Goal: Task Accomplishment & Management: Manage account settings

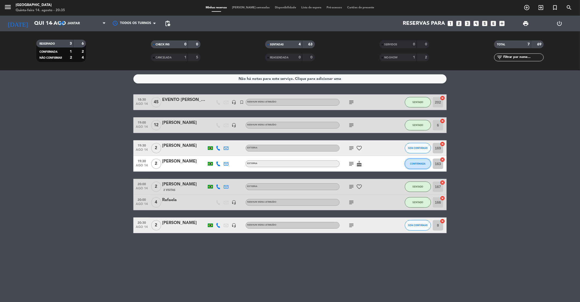
click at [419, 164] on span "CONFIRMADA" at bounding box center [417, 163] width 15 height 3
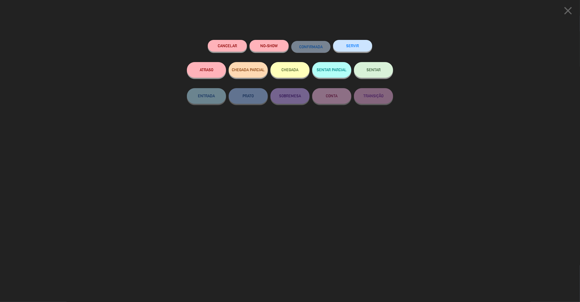
click at [569, 12] on icon "close" at bounding box center [567, 10] width 13 height 13
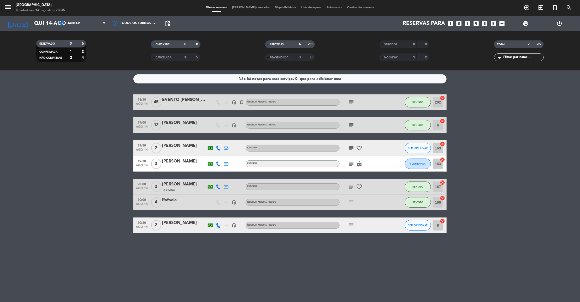
click at [350, 148] on icon "subject" at bounding box center [351, 148] width 6 height 6
click at [420, 146] on button "SEM CONFIRMAR" at bounding box center [418, 148] width 26 height 10
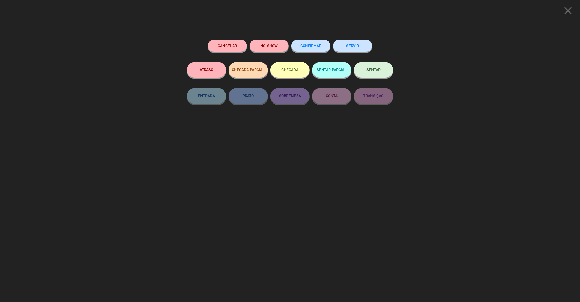
click at [263, 40] on button "NO-SHOW" at bounding box center [268, 46] width 39 height 12
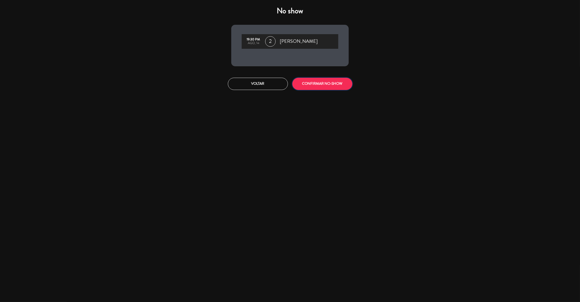
click at [313, 85] on button "CONFIRMAR NO-SHOW" at bounding box center [322, 84] width 60 height 12
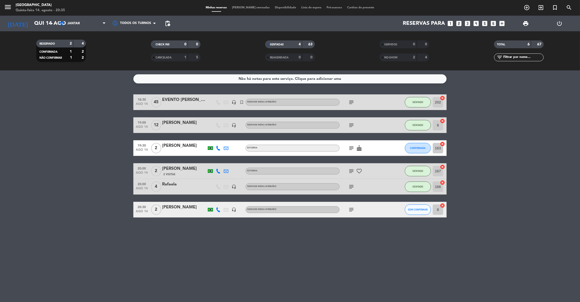
click at [351, 145] on icon "subject" at bounding box center [351, 148] width 6 height 6
click at [414, 150] on button "CONFIRMADA" at bounding box center [418, 148] width 26 height 10
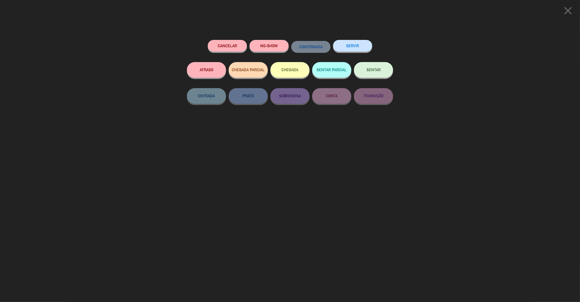
click at [270, 44] on button "NO-SHOW" at bounding box center [268, 46] width 39 height 12
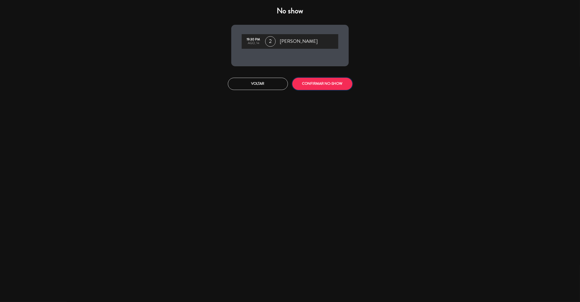
click at [304, 86] on button "CONFIRMAR NO-SHOW" at bounding box center [322, 84] width 60 height 12
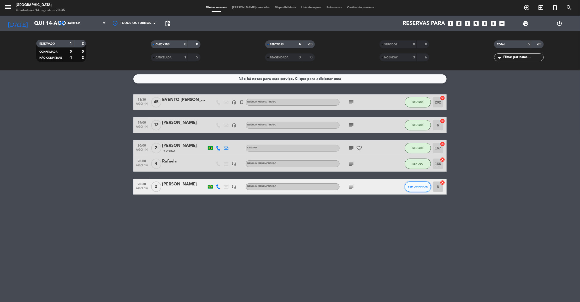
click at [422, 184] on button "SEM CONFIRMAR" at bounding box center [418, 187] width 26 height 10
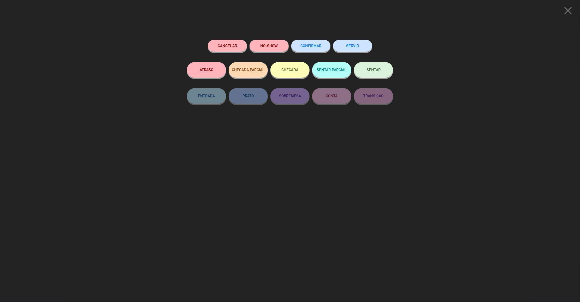
click at [376, 71] on span "SENTAR" at bounding box center [373, 70] width 14 height 4
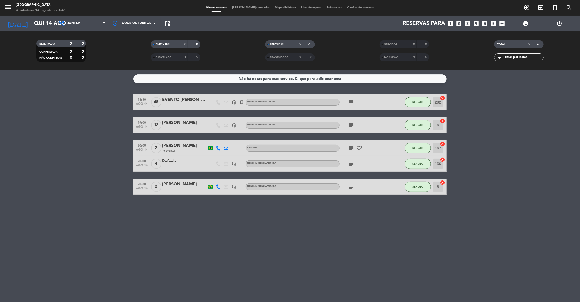
click at [182, 97] on div "EVENTO [PERSON_NAME]" at bounding box center [184, 100] width 44 height 7
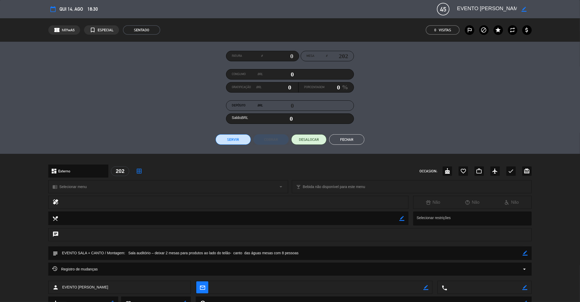
drag, startPoint x: 457, startPoint y: 7, endPoint x: 524, endPoint y: 9, distance: 67.6
click at [524, 9] on div "border_color" at bounding box center [492, 8] width 78 height 9
click at [346, 140] on button "Fechar" at bounding box center [346, 139] width 35 height 10
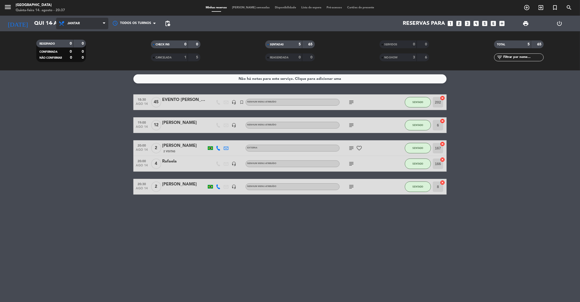
click at [83, 22] on span "Jantar" at bounding box center [82, 23] width 52 height 11
click at [83, 43] on div "menu [GEOGRAPHIC_DATA]-feira 14. agosto - 20:38 Minhas reservas Mesas semeadas …" at bounding box center [290, 35] width 580 height 70
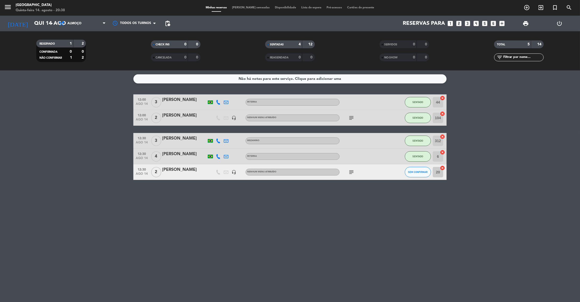
click at [351, 172] on icon "subject" at bounding box center [351, 172] width 6 height 6
click at [393, 226] on div "Não há notas para este serviço. Clique para adicionar uma 12:00 [DATE] 3 [PERSO…" at bounding box center [290, 186] width 580 height 232
click at [43, 20] on input "Qui 14 ago" at bounding box center [66, 23] width 68 height 11
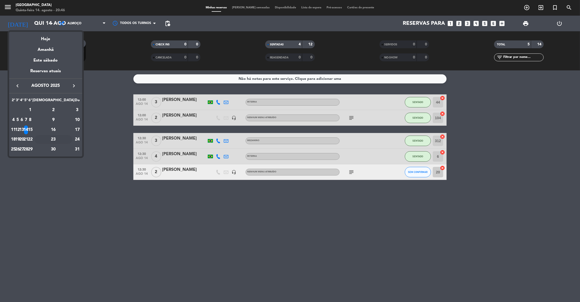
click at [63, 136] on div "23" at bounding box center [53, 139] width 38 height 9
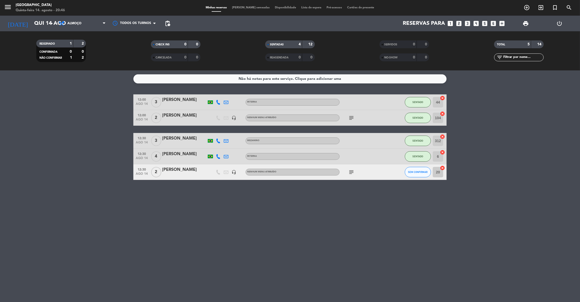
type input "Sáb 23 ago"
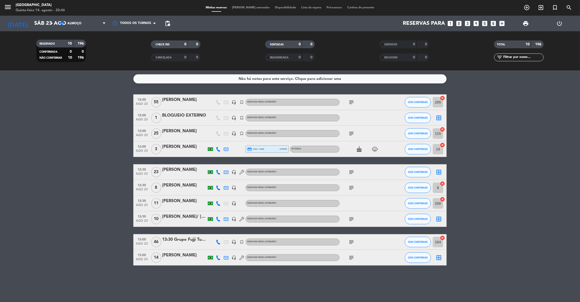
click at [351, 217] on icon "subject" at bounding box center [351, 219] width 6 height 6
click at [352, 187] on icon "subject" at bounding box center [351, 188] width 6 height 6
click at [157, 206] on span "11" at bounding box center [156, 203] width 10 height 10
click at [113, 187] on bookings-row "12:00 [DATE] [PERSON_NAME] headset_mic turned_in_not Nenhum menu atribuído subj…" at bounding box center [290, 179] width 580 height 171
click at [502, 26] on icon "add_box" at bounding box center [501, 23] width 7 height 7
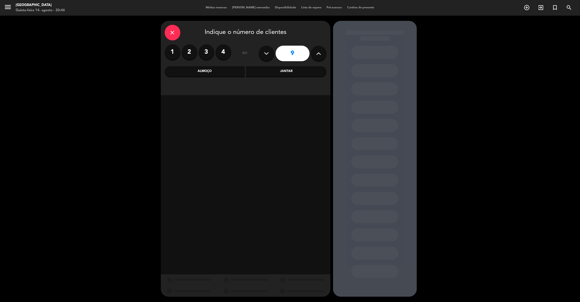
click at [316, 53] on icon at bounding box center [318, 54] width 5 height 8
type input "10"
click at [232, 73] on div "Almoço" at bounding box center [205, 71] width 80 height 10
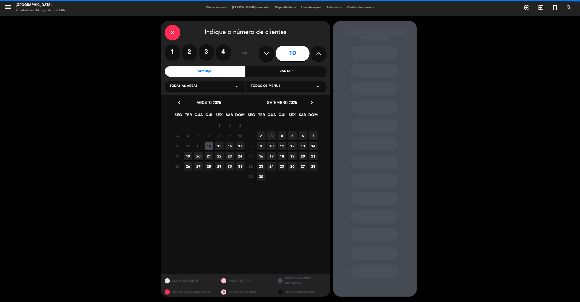
click at [220, 90] on div "Todas as áreas arrow_drop_down" at bounding box center [205, 86] width 81 height 10
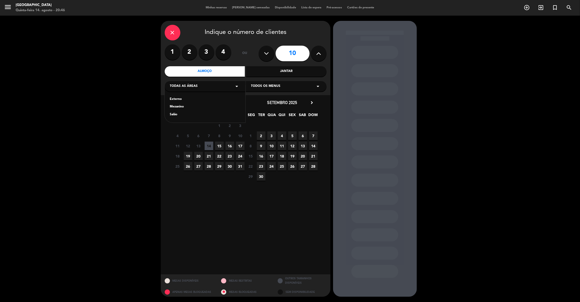
click at [174, 107] on div "Mezanino" at bounding box center [205, 106] width 70 height 5
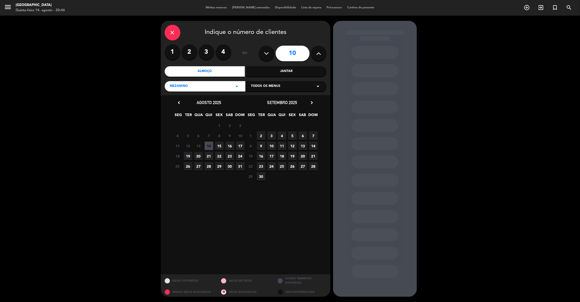
click at [229, 157] on span "23" at bounding box center [229, 156] width 9 height 9
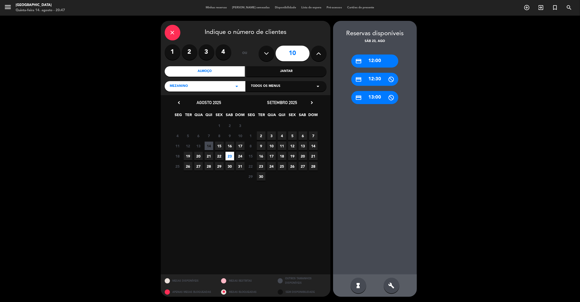
click at [376, 98] on div "credit_card 13:00" at bounding box center [374, 97] width 47 height 13
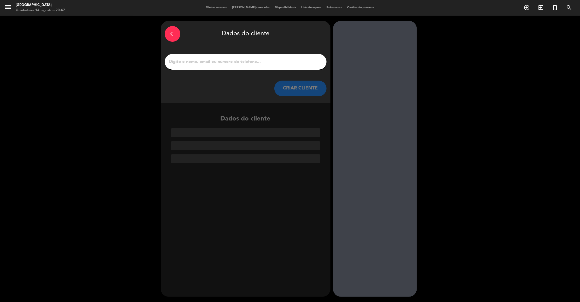
click at [319, 88] on button "CRIAR CLIENTE" at bounding box center [300, 89] width 52 height 16
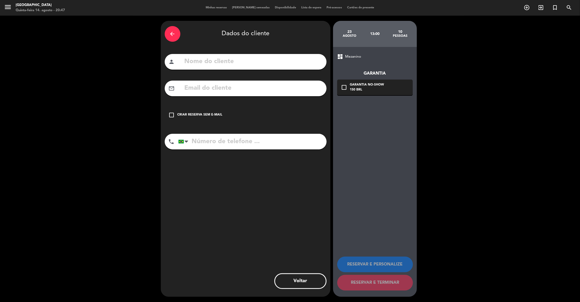
click at [251, 62] on input "text" at bounding box center [253, 61] width 139 height 11
type input "[PERSON_NAME]"
click at [187, 88] on input "text" at bounding box center [253, 88] width 139 height 11
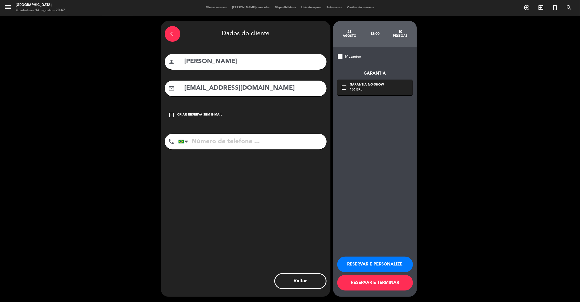
type input "[EMAIL_ADDRESS][DOMAIN_NAME]"
click at [203, 142] on input "tel" at bounding box center [252, 142] width 148 height 16
type input "11985398008"
click at [382, 263] on button "RESERVAR E PERSONALIZE" at bounding box center [375, 265] width 76 height 16
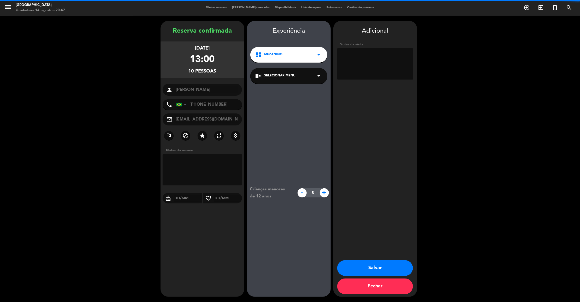
click at [371, 52] on textarea at bounding box center [375, 63] width 76 height 31
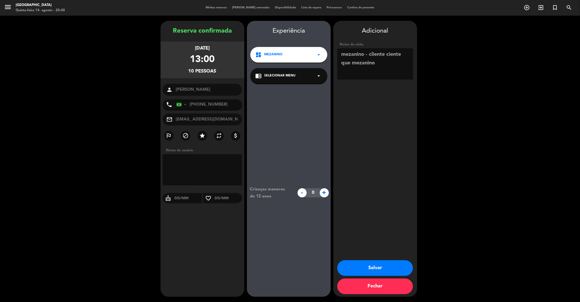
click at [381, 64] on textarea at bounding box center [375, 63] width 76 height 31
type textarea "mezanino - cliente ciente que mezanino"
click at [385, 271] on button "Salvar" at bounding box center [375, 268] width 76 height 16
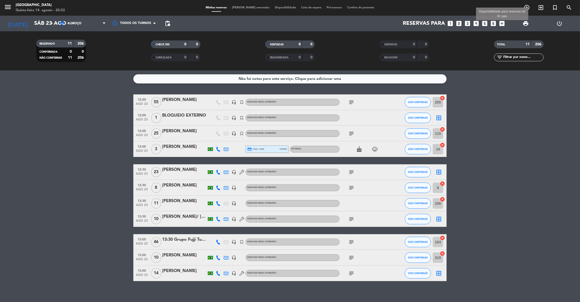
click at [501, 25] on icon "add_box" at bounding box center [501, 23] width 7 height 7
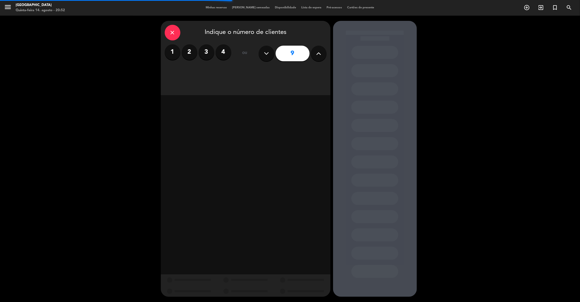
click at [168, 31] on div "close" at bounding box center [173, 33] width 16 height 16
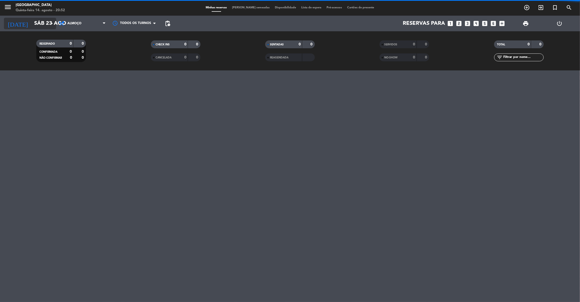
click at [37, 20] on input "Sáb 23 ago" at bounding box center [66, 23] width 68 height 11
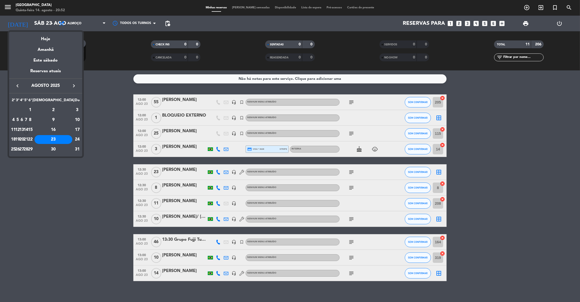
click at [24, 149] on div "27" at bounding box center [22, 149] width 4 height 9
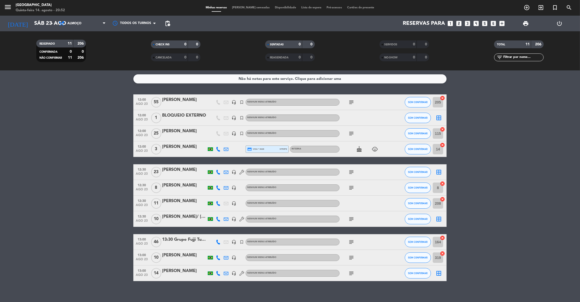
type input "Qua 27 ago"
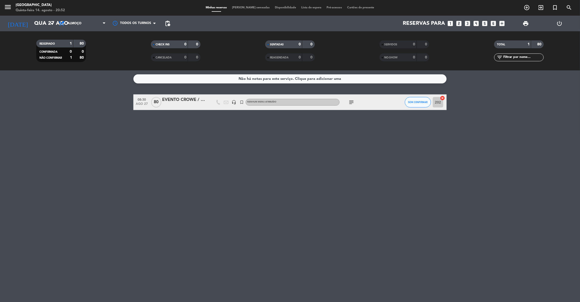
click at [351, 101] on icon "subject" at bounding box center [351, 102] width 6 height 6
click at [233, 202] on div "Não há notas para este serviço. Clique para adicionar uma 08:30 [DATE] EVENTO C…" at bounding box center [290, 186] width 580 height 232
click at [486, 23] on icon "looks_5" at bounding box center [484, 23] width 7 height 7
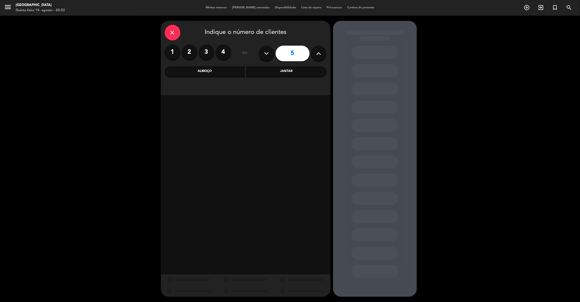
click at [235, 74] on div "Almoço" at bounding box center [205, 71] width 80 height 10
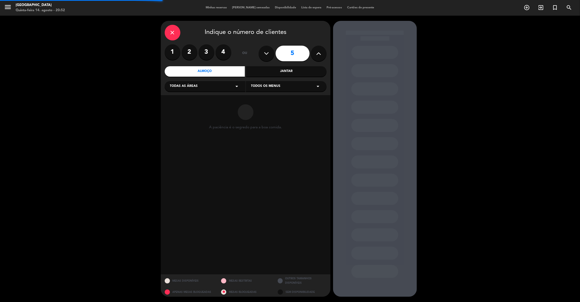
click at [209, 91] on div "Todas as áreas arrow_drop_down" at bounding box center [205, 86] width 81 height 10
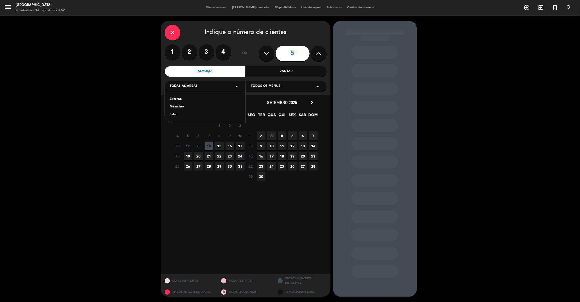
click at [174, 115] on div "Salão" at bounding box center [205, 114] width 70 height 5
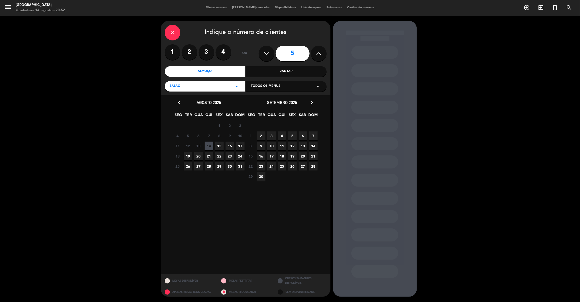
click at [199, 168] on span "27" at bounding box center [198, 166] width 9 height 9
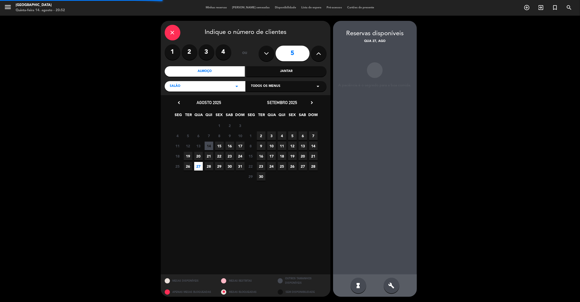
click at [199, 168] on span "27" at bounding box center [198, 166] width 9 height 9
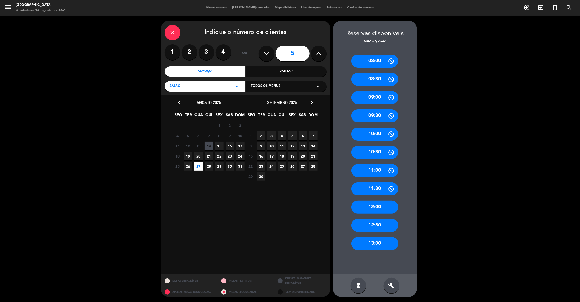
click at [379, 222] on div "12:30" at bounding box center [374, 225] width 47 height 13
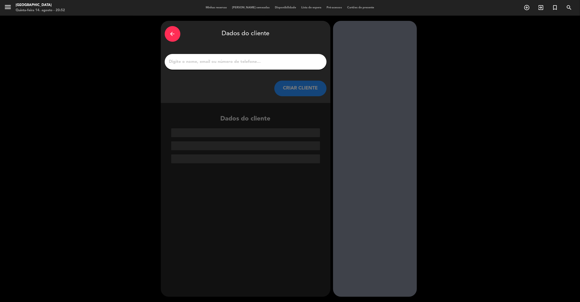
click at [287, 87] on button "CRIAR CLIENTE" at bounding box center [300, 89] width 52 height 16
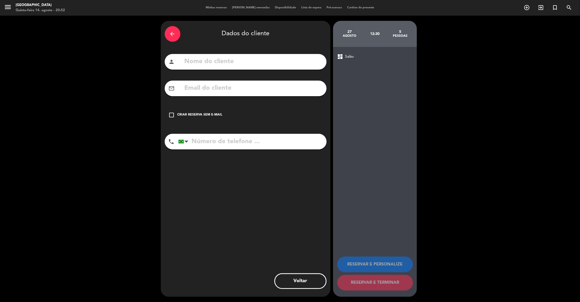
click at [210, 63] on input "text" at bounding box center [253, 61] width 139 height 11
paste input "[PERSON_NAME]"
click at [210, 63] on input "[PERSON_NAME]" at bounding box center [253, 61] width 139 height 11
type input "[PERSON_NAME]"
click at [207, 112] on div "check_box_outline_blank Criar reserva sem e-mail" at bounding box center [246, 115] width 162 height 16
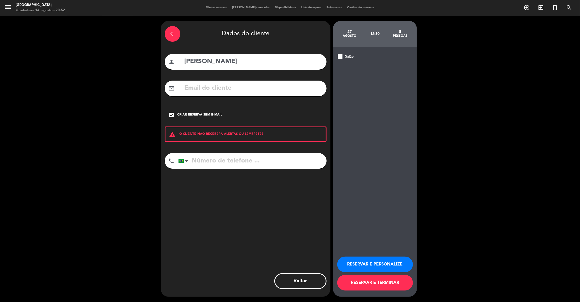
click at [352, 259] on button "RESERVAR E PERSONALIZE" at bounding box center [375, 265] width 76 height 16
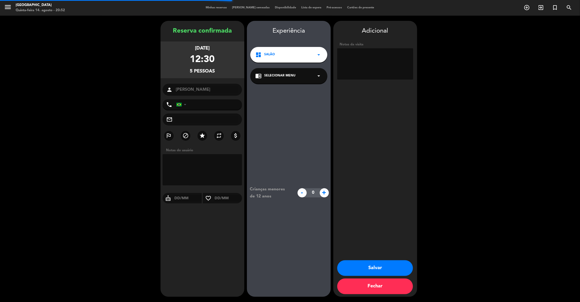
click at [352, 60] on textarea at bounding box center [375, 63] width 76 height 31
type textarea "10 não mudar * - Reservado pelo Jonny"
click at [373, 263] on button "Salvar" at bounding box center [375, 268] width 76 height 16
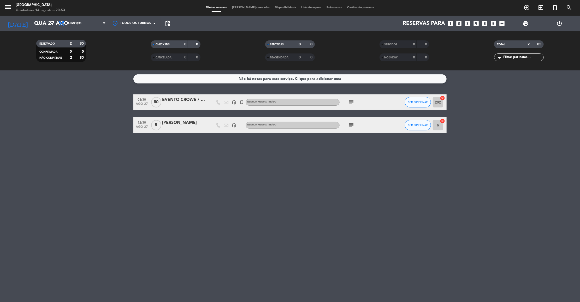
click at [351, 125] on icon "subject" at bounding box center [351, 125] width 6 height 6
click at [304, 285] on div "Não há notas para este serviço. Clique para adicionar uma 08:30 [DATE] EVENTO C…" at bounding box center [290, 186] width 580 height 232
